Goal: Find contact information: Find contact information

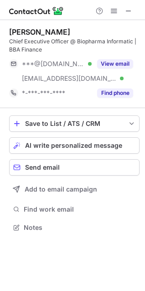
scroll to position [221, 145]
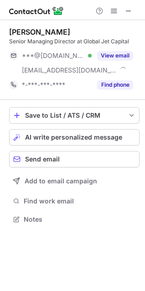
scroll to position [213, 145]
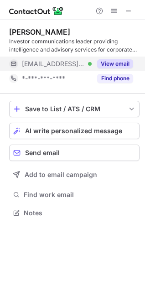
scroll to position [206, 145]
click at [107, 61] on button "View email" at bounding box center [115, 63] width 36 height 9
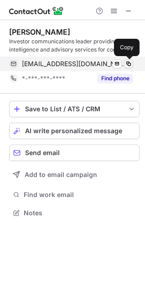
click at [126, 64] on span at bounding box center [128, 63] width 7 height 7
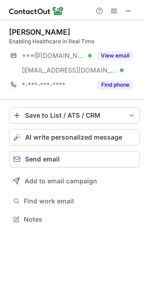
scroll to position [213, 145]
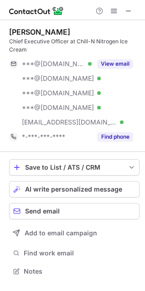
scroll to position [265, 145]
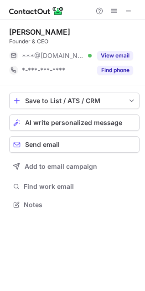
scroll to position [198, 145]
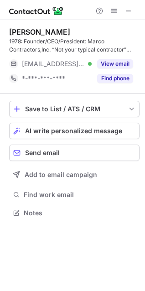
scroll to position [206, 145]
